Goal: Download file/media

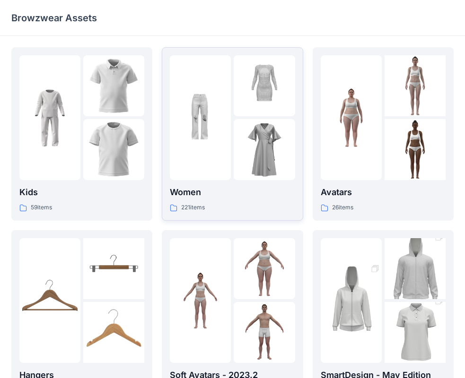
click at [232, 116] on div at bounding box center [232, 117] width 125 height 125
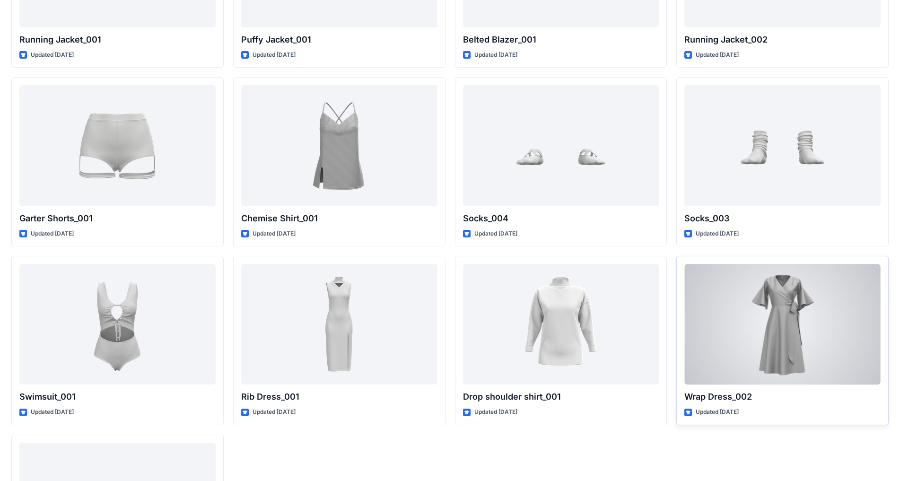
scroll to position [9580, 0]
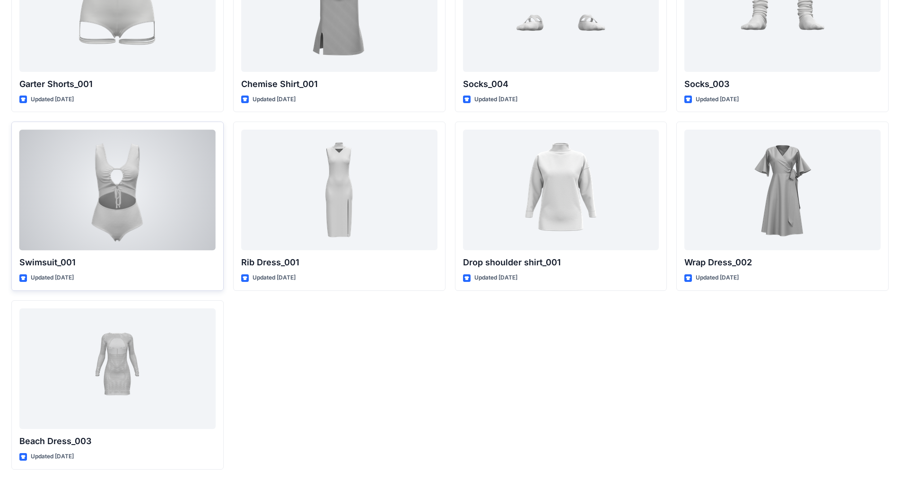
click at [131, 181] on div at bounding box center [117, 190] width 196 height 121
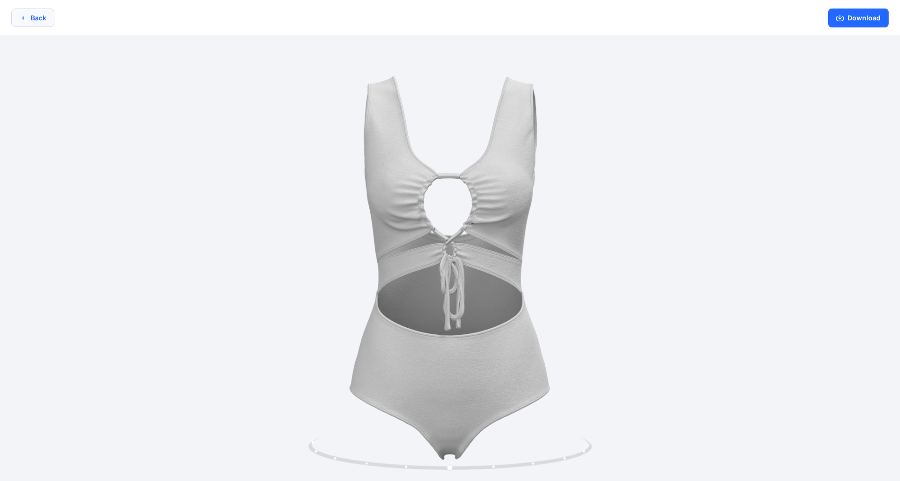
click at [52, 19] on button "Back" at bounding box center [32, 18] width 43 height 18
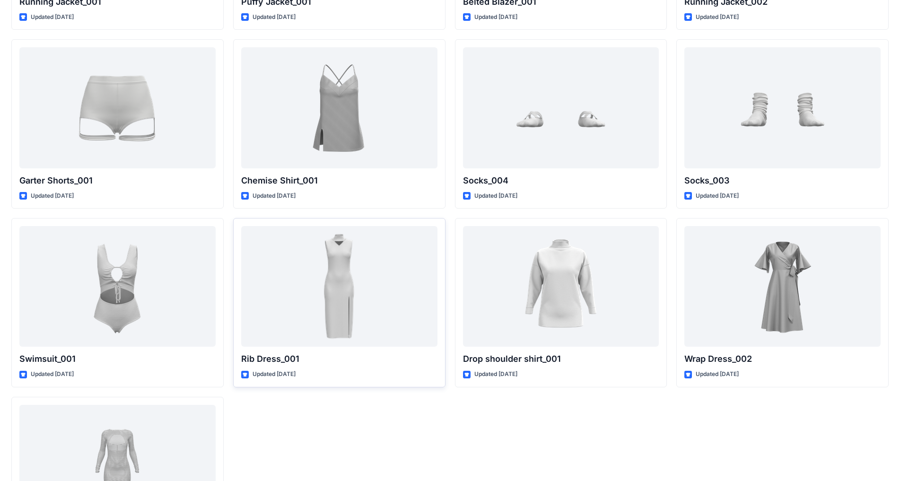
scroll to position [9510, 0]
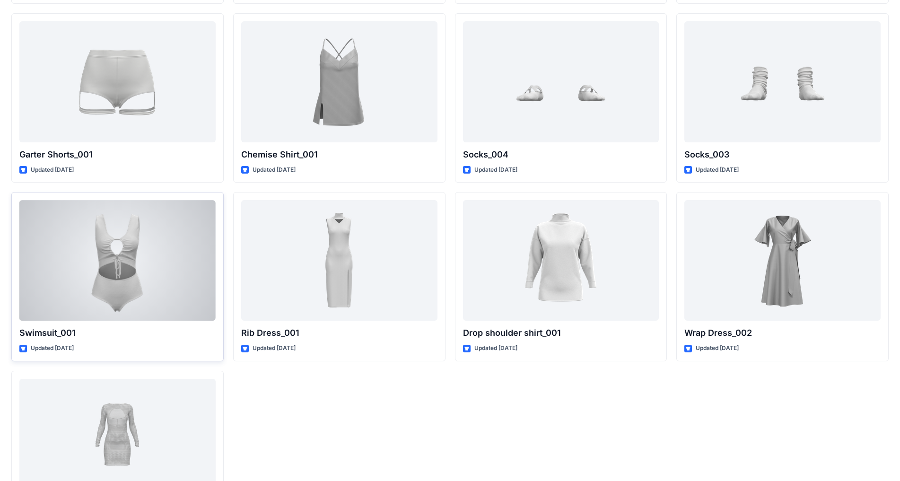
click at [139, 239] on div at bounding box center [117, 260] width 196 height 121
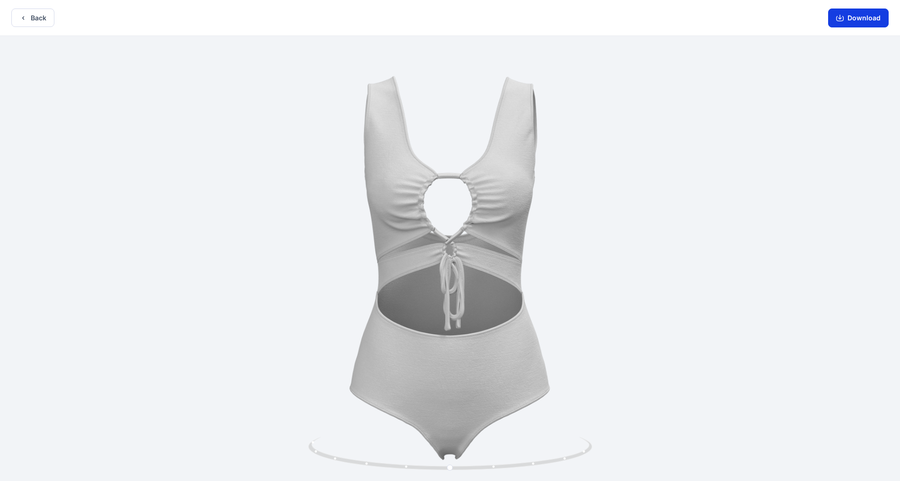
click at [473, 21] on button "Download" at bounding box center [858, 18] width 61 height 19
click at [473, 24] on button "Download" at bounding box center [858, 18] width 61 height 19
click at [473, 16] on button "Download" at bounding box center [858, 18] width 61 height 19
